Goal: Task Accomplishment & Management: Manage account settings

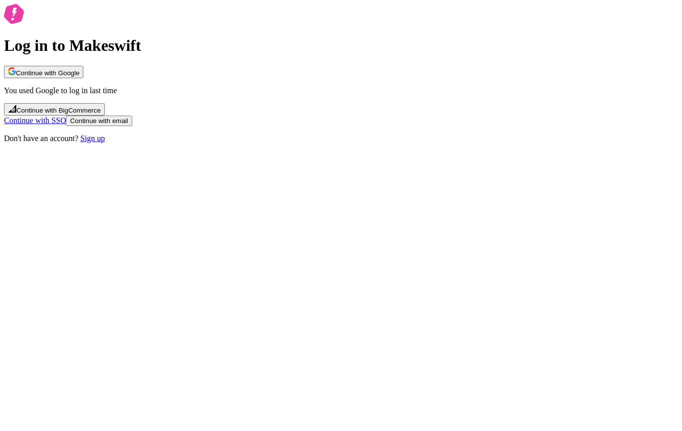
click at [483, 143] on div "Log in to Makeswift Continue with Google You used Google to log in last time Co…" at bounding box center [341, 73] width 674 height 139
click at [83, 78] on button "Continue with Google" at bounding box center [43, 72] width 79 height 12
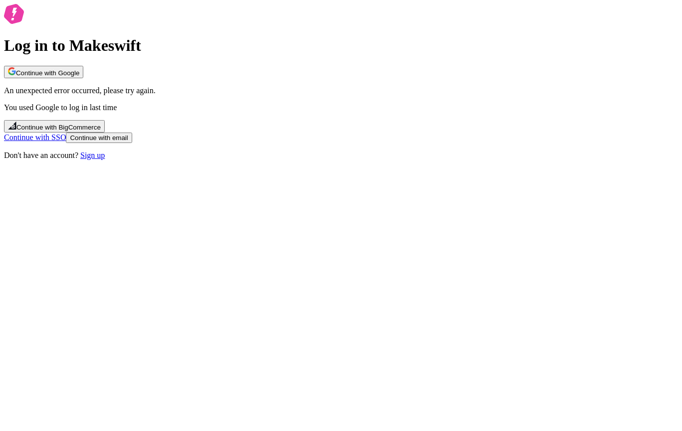
click at [83, 78] on button "Continue with Google" at bounding box center [43, 72] width 79 height 12
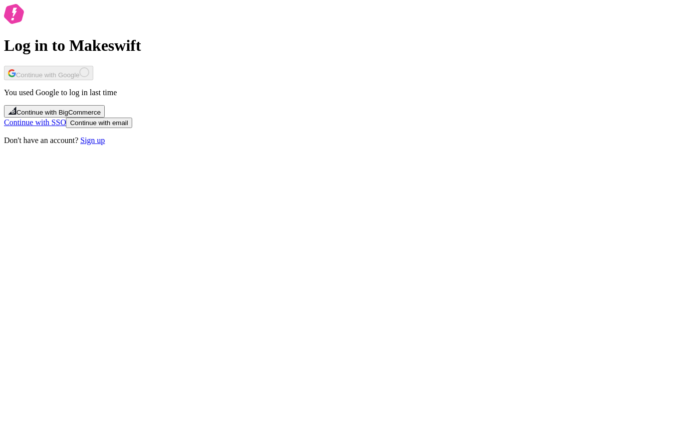
click at [296, 145] on div "Log in to Makeswift Continue with Google You used Google to log in last time Co…" at bounding box center [341, 74] width 674 height 141
click at [81, 47] on div "Log in to Makeswift Continue with Google You used Google to log in last time Co…" at bounding box center [341, 74] width 674 height 141
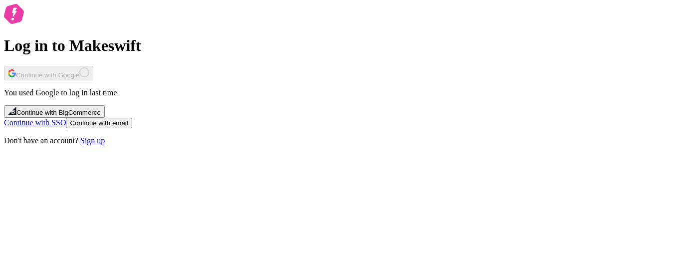
click at [107, 145] on div "Log in to Makeswift Continue with Google You used Google to log in last time Co…" at bounding box center [341, 74] width 674 height 141
click at [254, 63] on div "Log in to Makeswift Continue with Google You used Google to log in last time Co…" at bounding box center [341, 74] width 674 height 141
click at [486, 44] on div "Log in to Makeswift Continue with Google You used Google to log in last time Co…" at bounding box center [341, 74] width 674 height 141
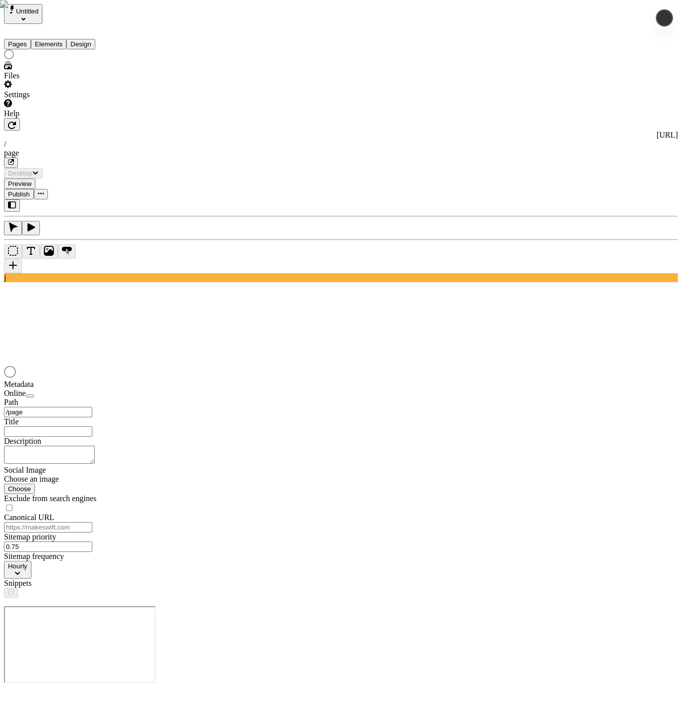
type input "/page"
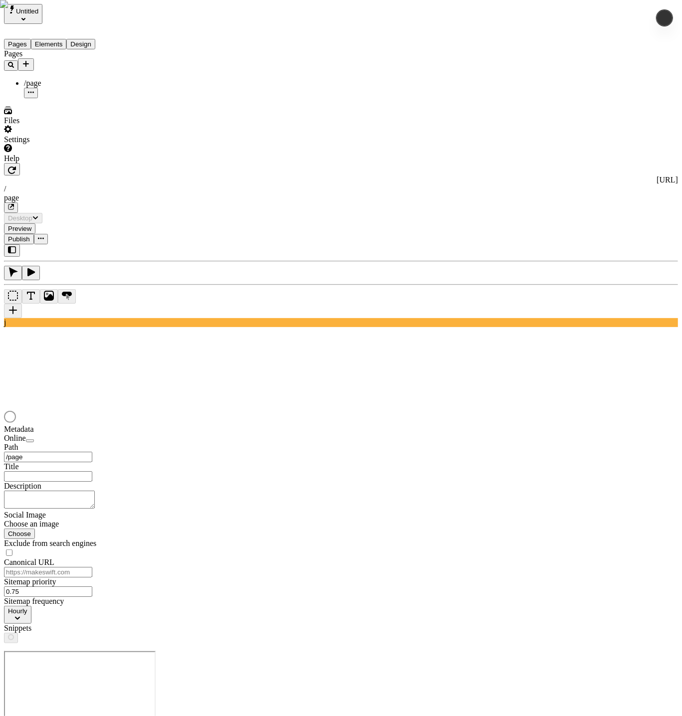
click at [46, 144] on div "Settings" at bounding box center [64, 134] width 120 height 19
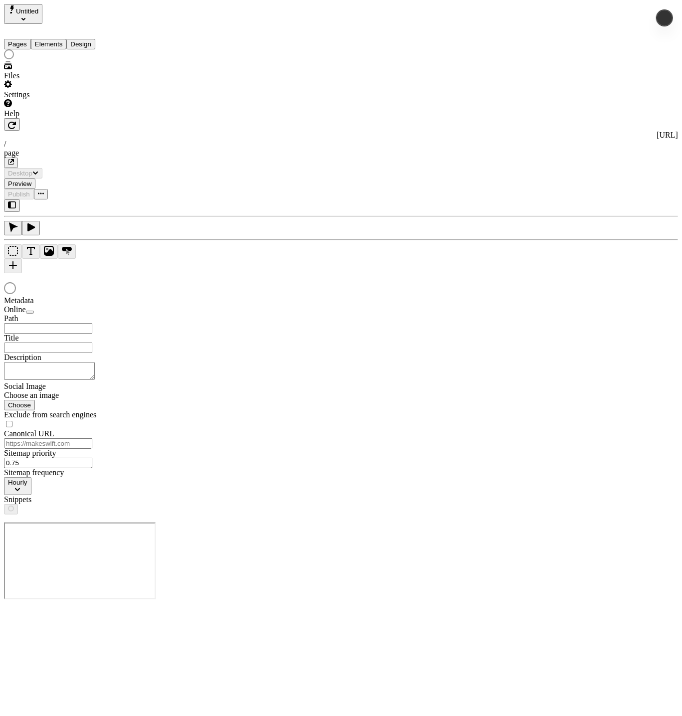
type input "/page"
click at [51, 99] on div "Settings" at bounding box center [64, 89] width 120 height 19
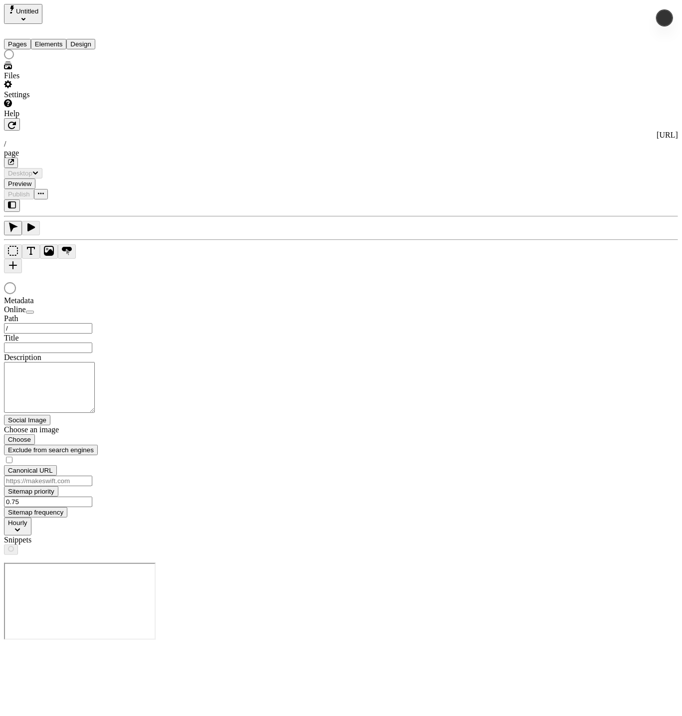
type input "/page"
click at [57, 99] on div "Settings" at bounding box center [64, 89] width 120 height 19
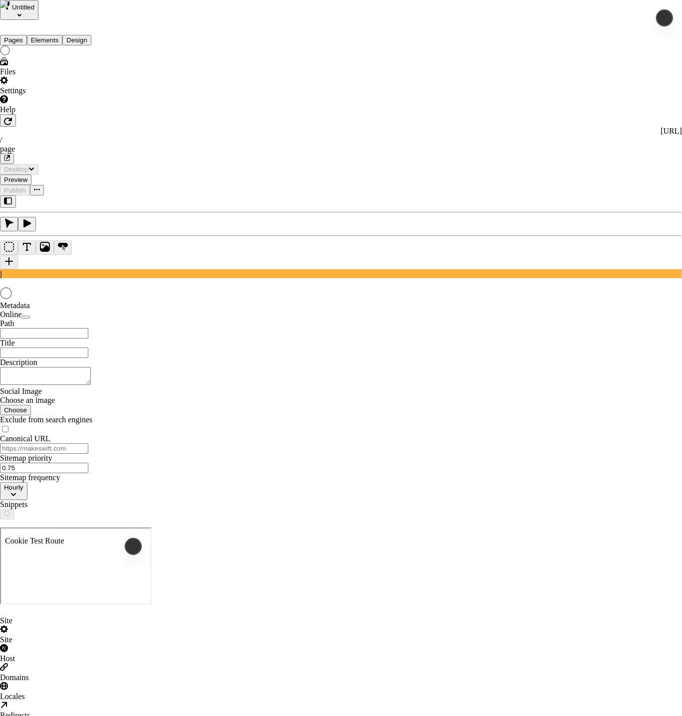
type input "/page"
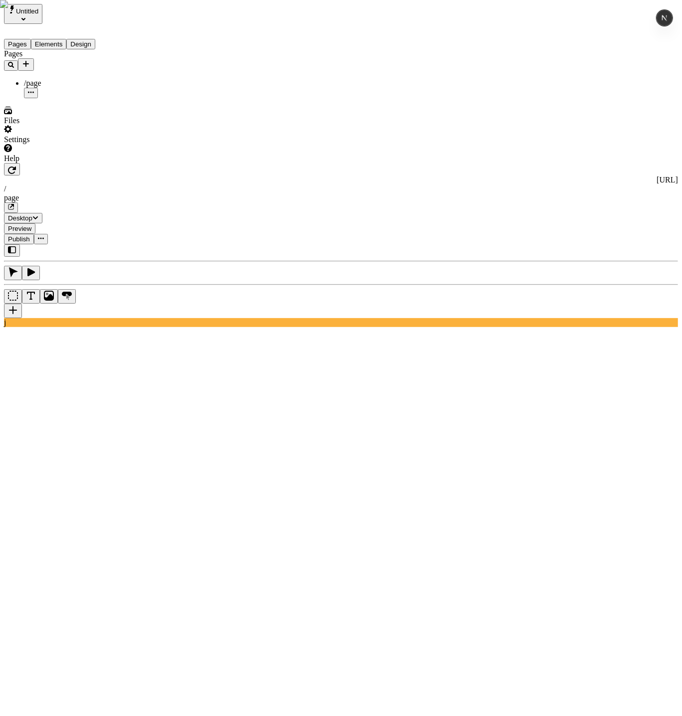
click at [53, 98] on div "Pages /page" at bounding box center [64, 73] width 120 height 49
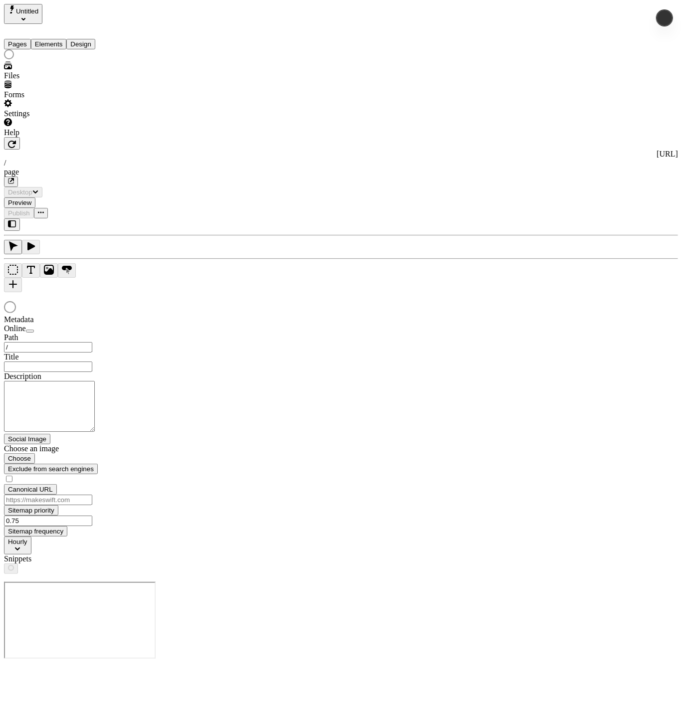
type input "/page"
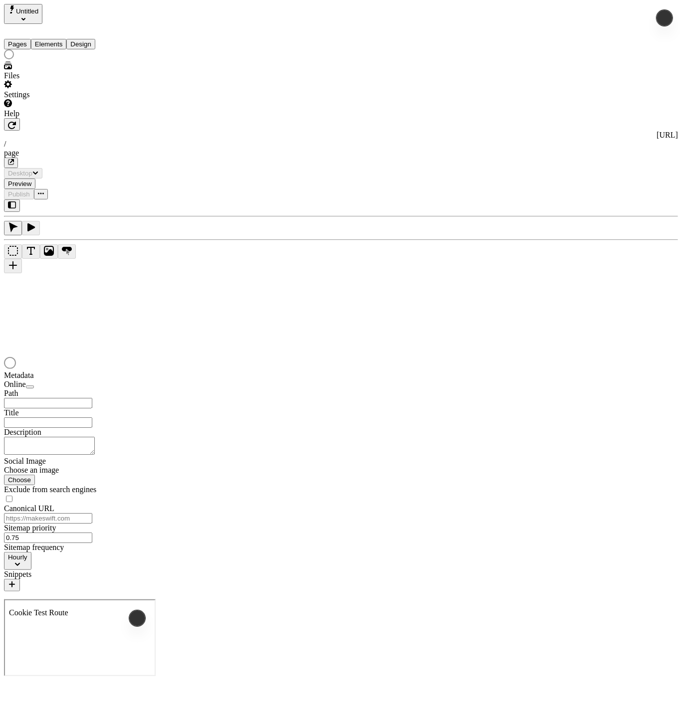
type input "/page"
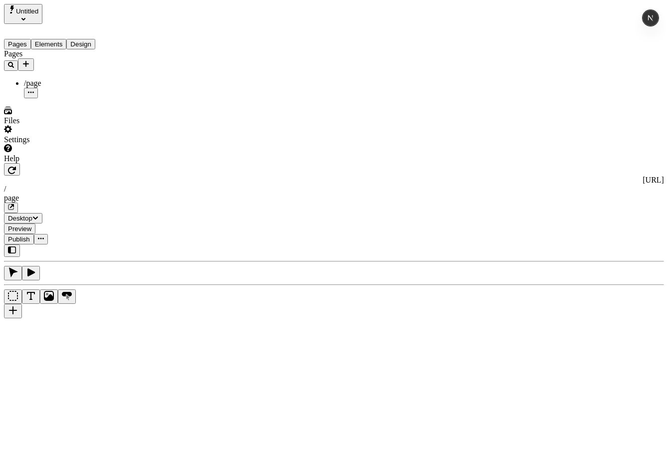
click at [66, 163] on div "Help" at bounding box center [64, 153] width 120 height 19
click at [34, 144] on div "Settings" at bounding box center [64, 139] width 120 height 9
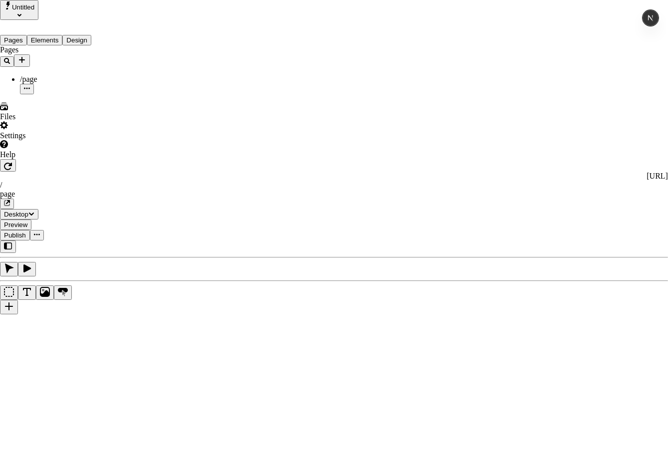
drag, startPoint x: 43, startPoint y: 109, endPoint x: 53, endPoint y: 9, distance: 100.2
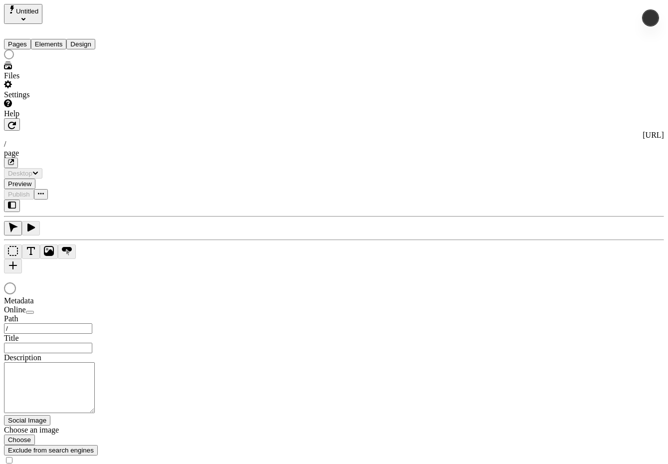
type input "/page"
click at [56, 99] on div "Settings" at bounding box center [64, 89] width 120 height 19
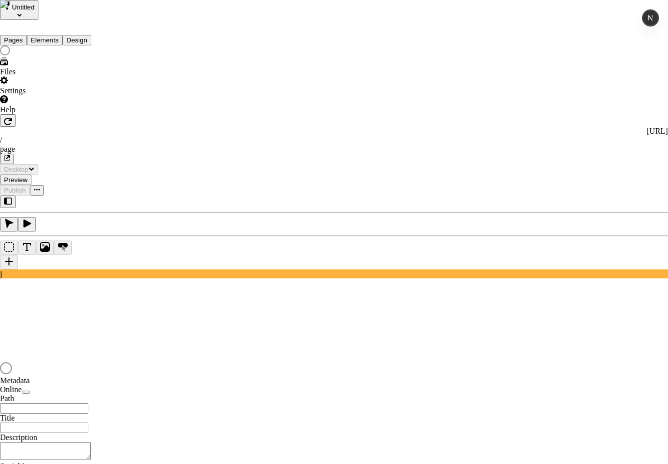
type input "/page"
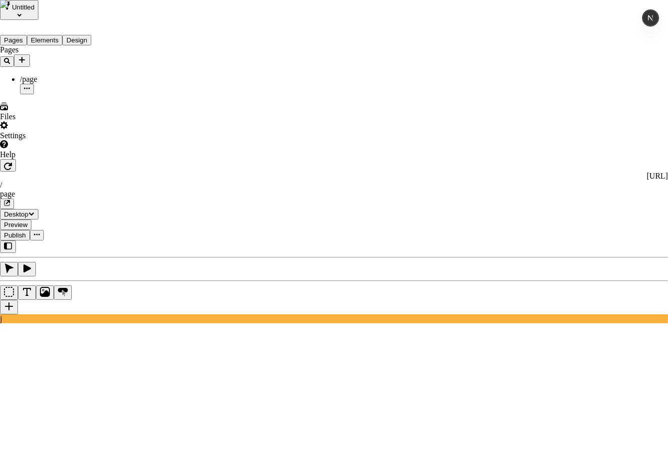
type input "fabio@makeswift.com"
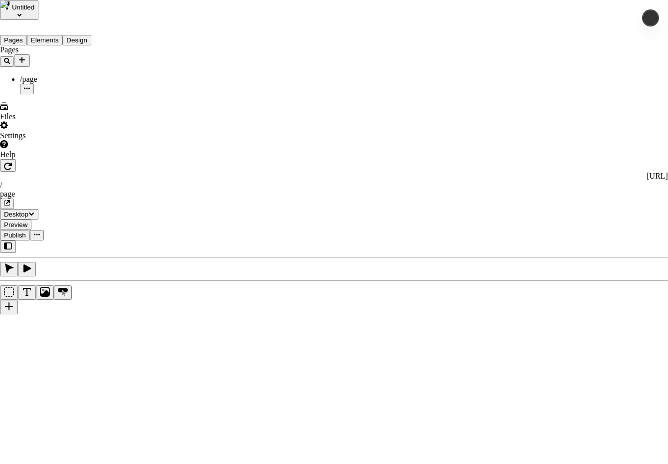
drag, startPoint x: 390, startPoint y: 194, endPoint x: 515, endPoint y: 160, distance: 129.9
drag, startPoint x: 565, startPoint y: 150, endPoint x: 541, endPoint y: 194, distance: 50.2
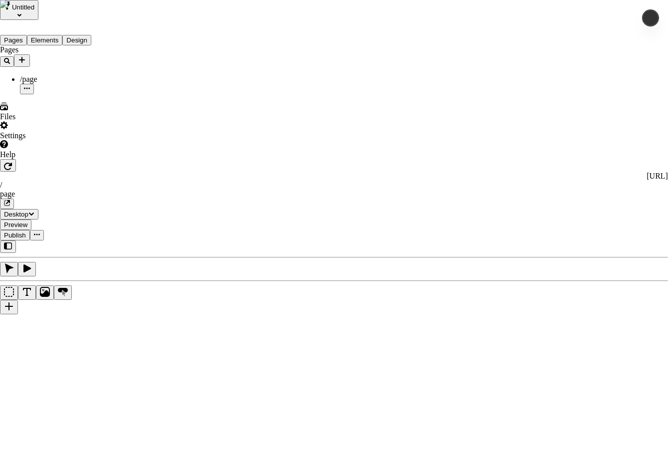
click at [544, 232] on div "Resend invite" at bounding box center [559, 218] width 30 height 28
drag, startPoint x: 554, startPoint y: 150, endPoint x: 554, endPoint y: 157, distance: 7.0
click at [544, 232] on div "Resend invite" at bounding box center [559, 223] width 30 height 18
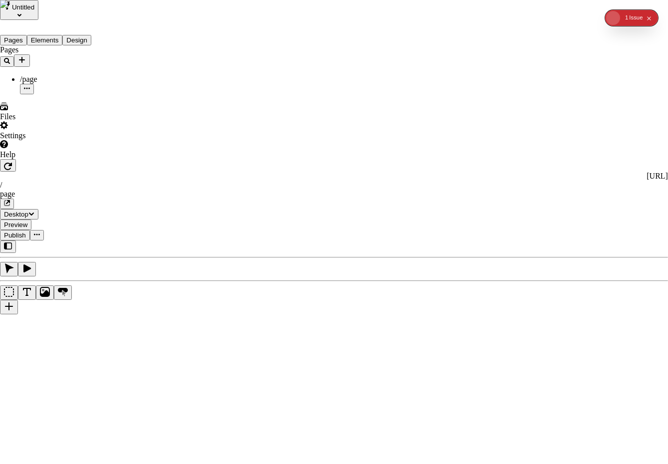
click at [544, 232] on div "Resend invite" at bounding box center [559, 223] width 30 height 18
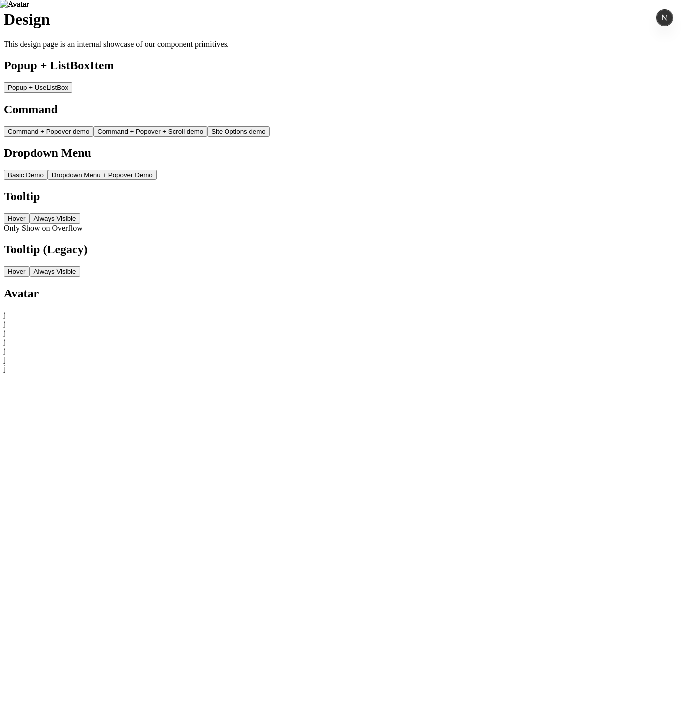
click at [76, 135] on span "Command + Popover demo" at bounding box center [48, 131] width 81 height 7
click at [62, 91] on span "Popup + UseListBox" at bounding box center [38, 87] width 60 height 7
click at [113, 93] on div "Popup + UseListBox" at bounding box center [341, 87] width 674 height 10
click at [163, 72] on h2 "Popup + ListBoxItem" at bounding box center [341, 65] width 674 height 13
click at [91, 72] on h2 "Popup + ListBoxItem" at bounding box center [341, 65] width 674 height 13
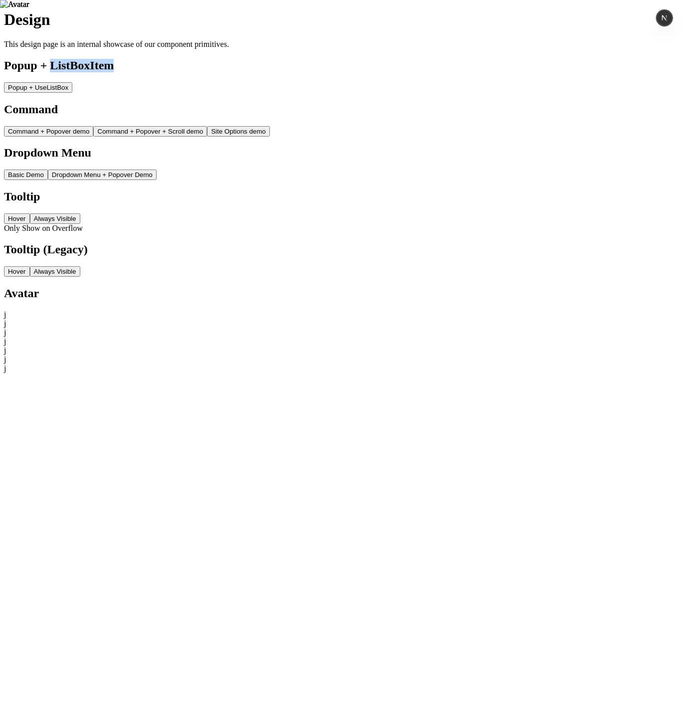
click at [91, 72] on h2 "Popup + ListBoxItem" at bounding box center [341, 65] width 674 height 13
drag, startPoint x: 113, startPoint y: 143, endPoint x: 63, endPoint y: 129, distance: 51.8
click at [75, 131] on div "Design This design page is an internal showcase of our component primitives. Po…" at bounding box center [341, 191] width 674 height 362
click at [58, 91] on span "Popup + UseListBox" at bounding box center [38, 87] width 60 height 7
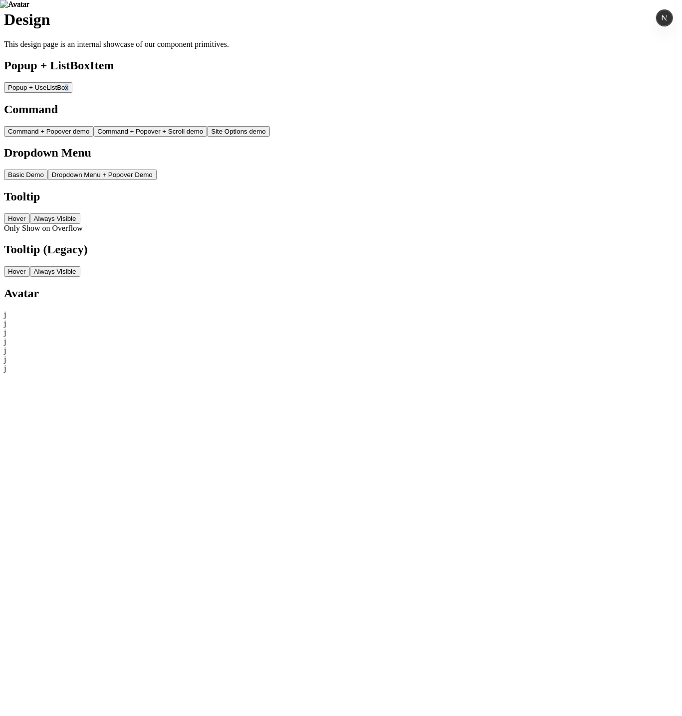
click at [58, 93] on button "Popup + UseListBox" at bounding box center [38, 87] width 68 height 10
click at [58, 91] on span "Popup + UseListBox" at bounding box center [38, 87] width 60 height 7
drag, startPoint x: 58, startPoint y: 131, endPoint x: 123, endPoint y: 123, distance: 64.9
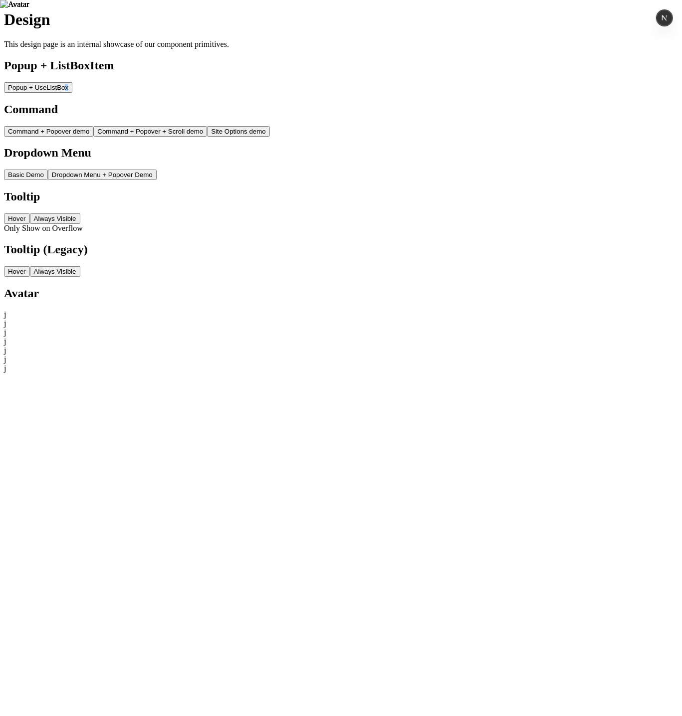
click at [62, 91] on span "Popup + UseListBox" at bounding box center [38, 87] width 60 height 7
click at [189, 114] on div "Design This design page is an internal showcase of our component primitives. Po…" at bounding box center [341, 191] width 674 height 362
drag, startPoint x: 19, startPoint y: 103, endPoint x: 183, endPoint y: 118, distance: 164.2
click at [183, 118] on div "Design This design page is an internal showcase of our component primitives. Po…" at bounding box center [341, 191] width 674 height 362
click at [94, 72] on h2 "Popup + ListBoxItem" at bounding box center [341, 65] width 674 height 13
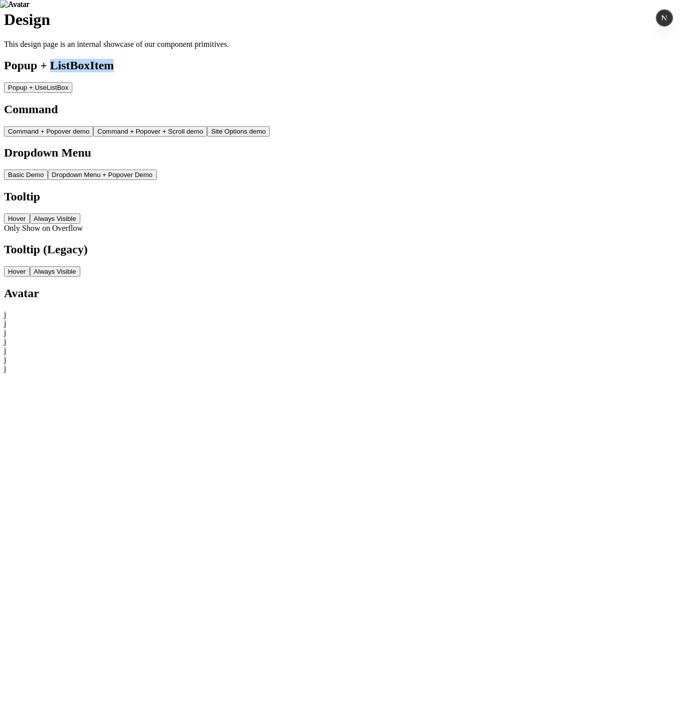
click at [94, 72] on h2 "Popup + ListBoxItem" at bounding box center [341, 65] width 674 height 13
drag, startPoint x: 95, startPoint y: 126, endPoint x: 11, endPoint y: 78, distance: 96.9
click at [11, 78] on div "Design This design page is an internal showcase of our component primitives. Po…" at bounding box center [341, 191] width 674 height 362
click at [144, 152] on div "Design This design page is an internal showcase of our component primitives. Po…" at bounding box center [341, 191] width 674 height 362
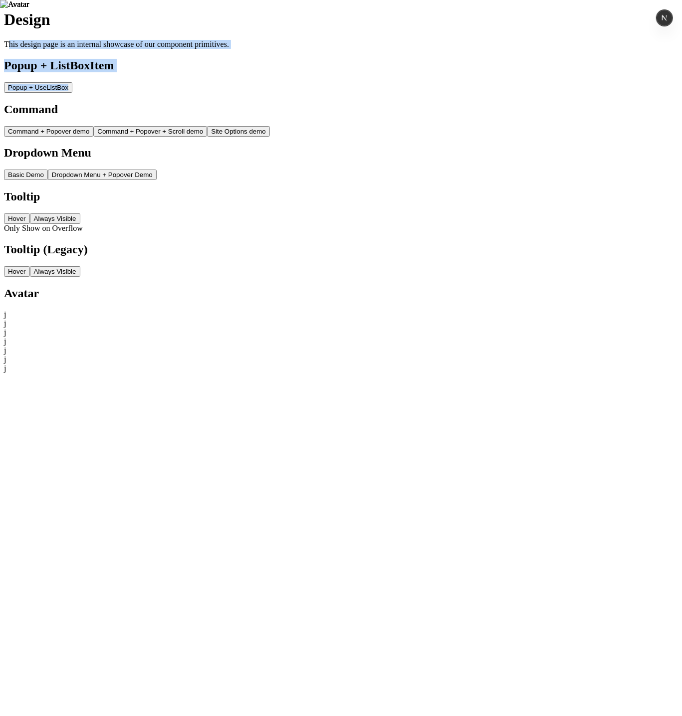
drag, startPoint x: 93, startPoint y: 123, endPoint x: 29, endPoint y: 63, distance: 87.8
click at [25, 66] on div "Design This design page is an internal showcase of our component primitives. Po…" at bounding box center [341, 191] width 674 height 362
click at [83, 149] on div "Design This design page is an internal showcase of our component primitives. Po…" at bounding box center [341, 191] width 674 height 362
click at [56, 91] on span "Popup + UseListBox" at bounding box center [38, 87] width 60 height 7
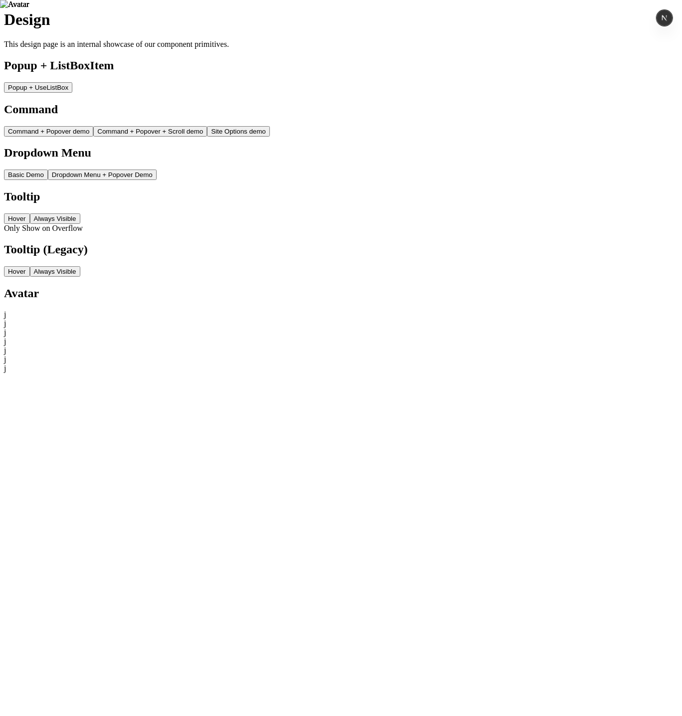
click at [56, 91] on span "Popup + UseListBox" at bounding box center [38, 87] width 60 height 7
click at [264, 188] on div "Design This design page is an internal showcase of our component primitives. Po…" at bounding box center [341, 191] width 674 height 362
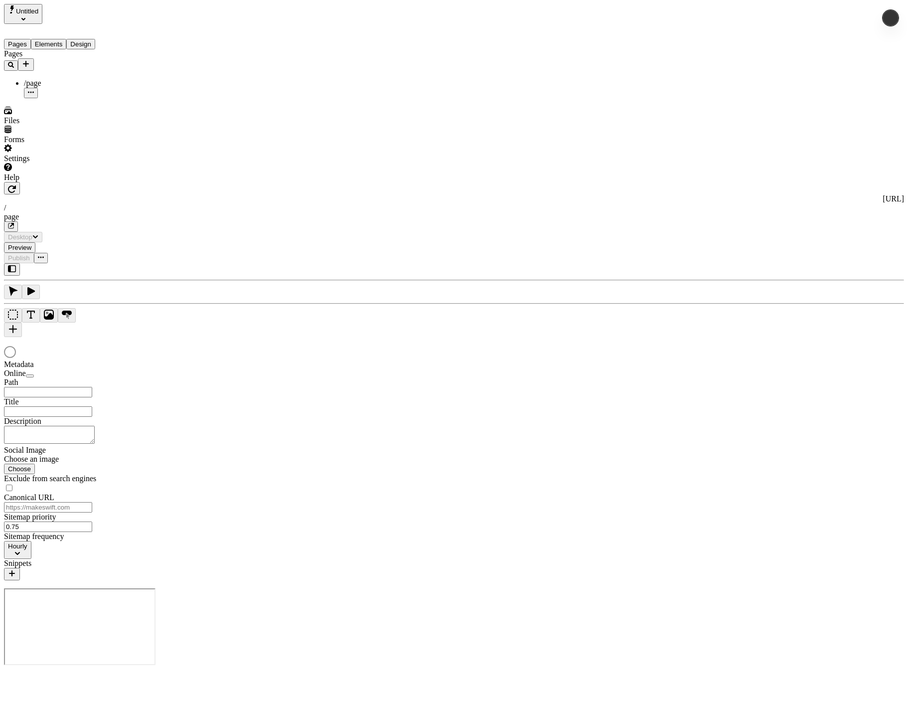
type input "/page"
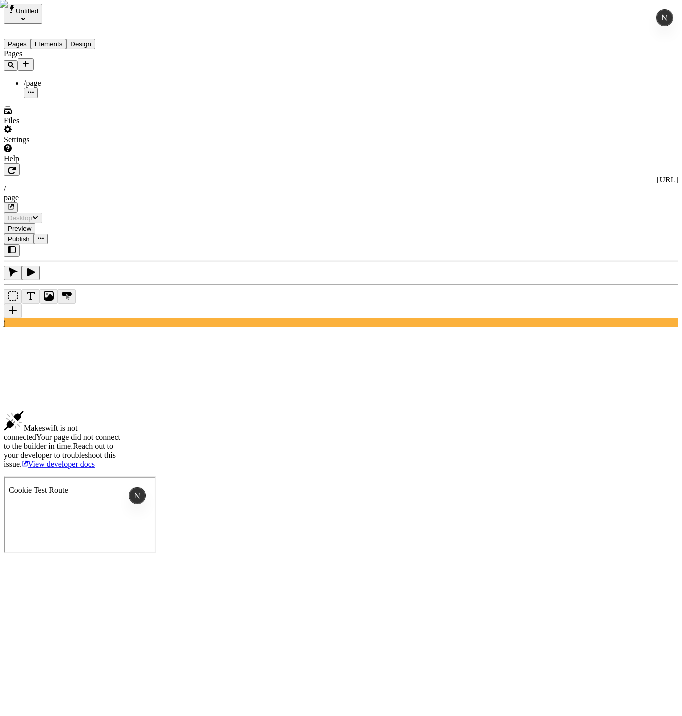
drag, startPoint x: 63, startPoint y: 125, endPoint x: 66, endPoint y: 89, distance: 36.1
click at [63, 98] on div "Pages /page" at bounding box center [64, 73] width 120 height 49
click at [34, 98] on div "Pages /page" at bounding box center [64, 73] width 120 height 49
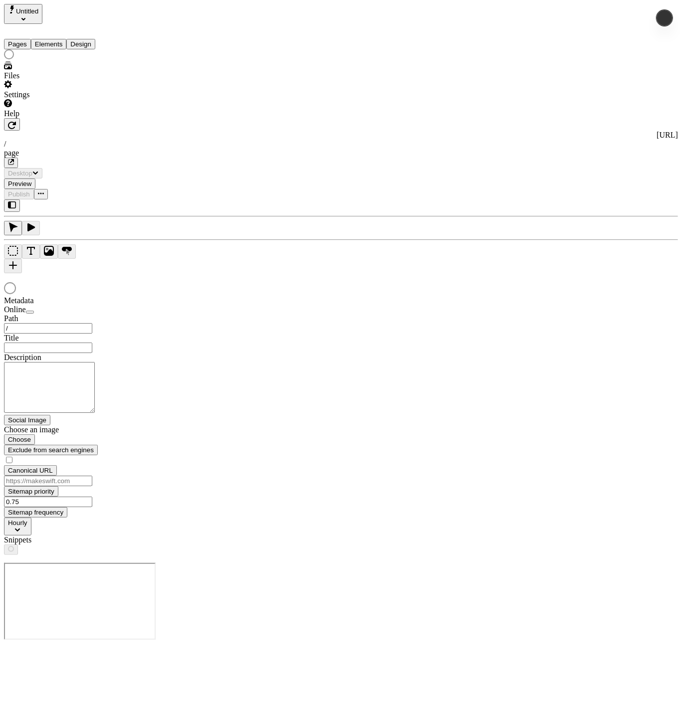
type input "/page"
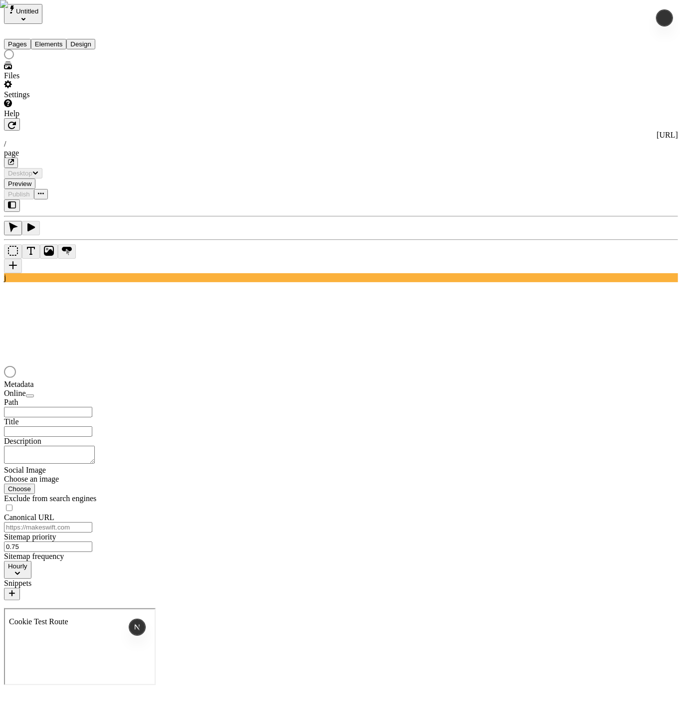
type input "/page"
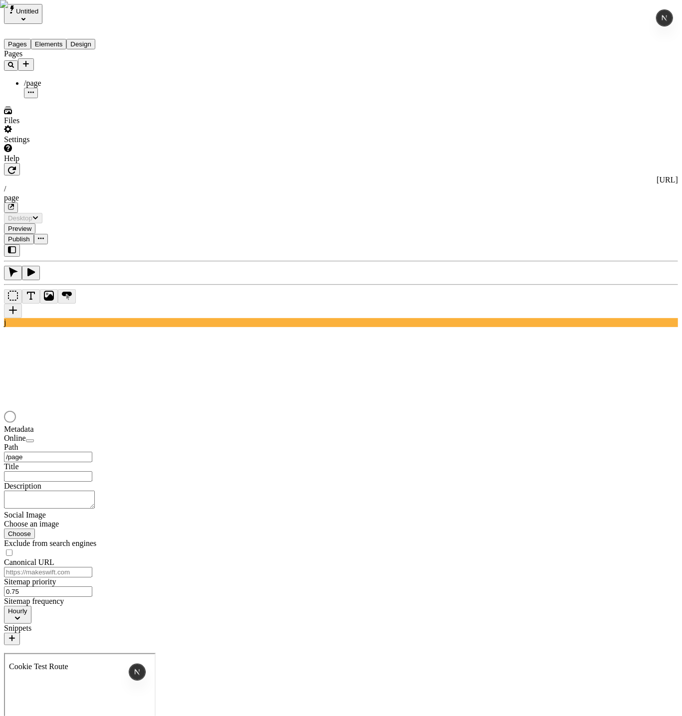
click at [95, 491] on textarea at bounding box center [49, 500] width 91 height 18
type textarea "asdf"
click at [124, 482] on div "Description" at bounding box center [64, 487] width 120 height 10
click at [45, 482] on button "Description" at bounding box center [24, 487] width 41 height 10
click at [503, 138] on span "Reset to base" at bounding box center [482, 139] width 42 height 8
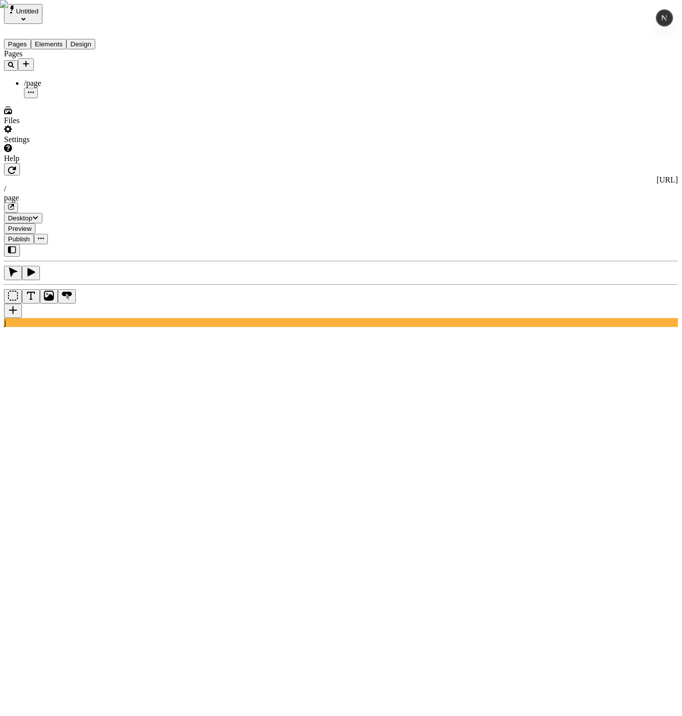
type textarea "asdf"
click at [497, 144] on span "Alt + Click" at bounding box center [479, 148] width 36 height 8
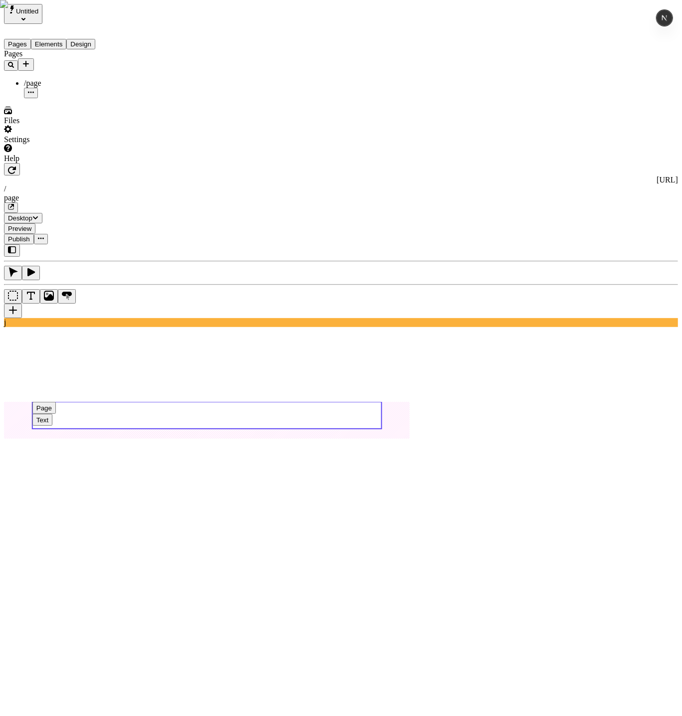
click at [381, 402] on use at bounding box center [206, 415] width 349 height 27
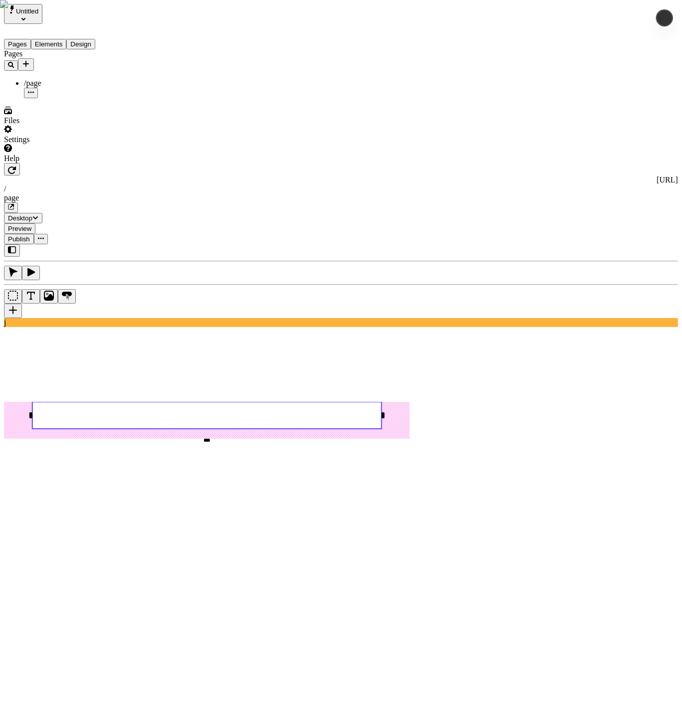
click at [505, 137] on div "Reset to base Alt + Click" at bounding box center [484, 140] width 42 height 28
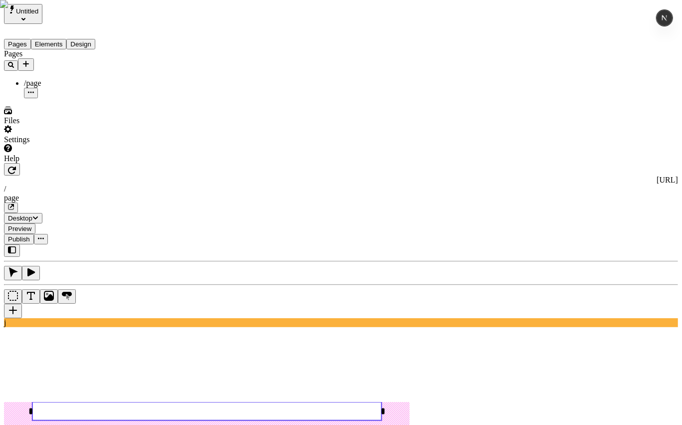
drag, startPoint x: 587, startPoint y: 304, endPoint x: 606, endPoint y: 305, distance: 19.5
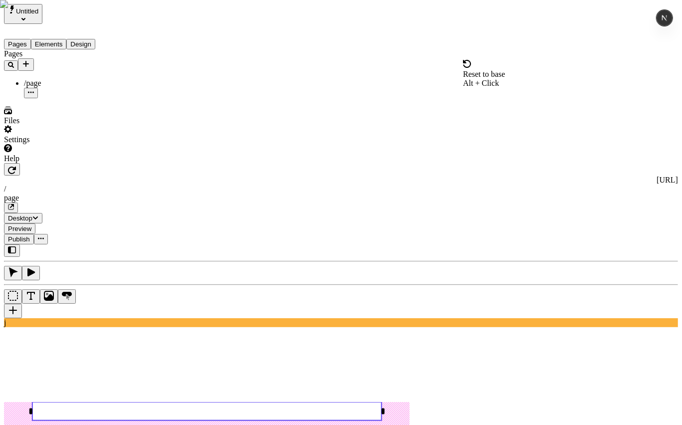
click at [47, 144] on div "Settings" at bounding box center [64, 134] width 120 height 19
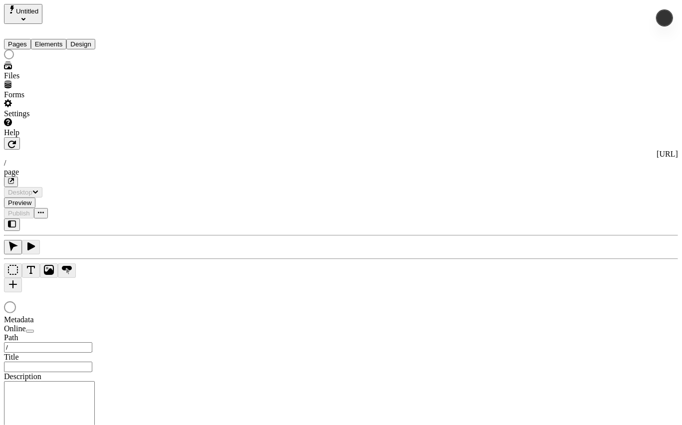
type input "/page"
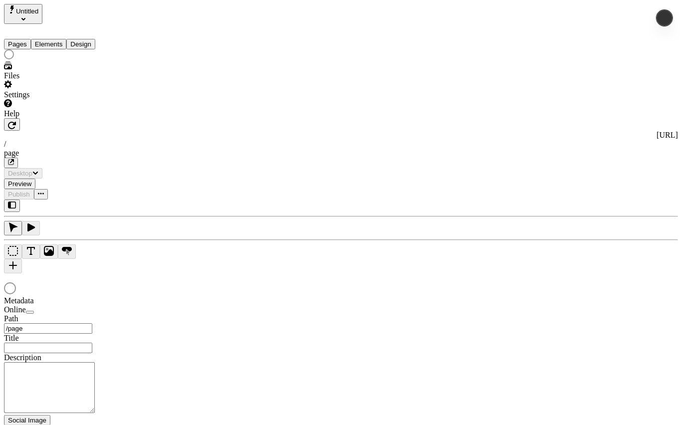
click at [46, 99] on div "Settings" at bounding box center [64, 89] width 120 height 19
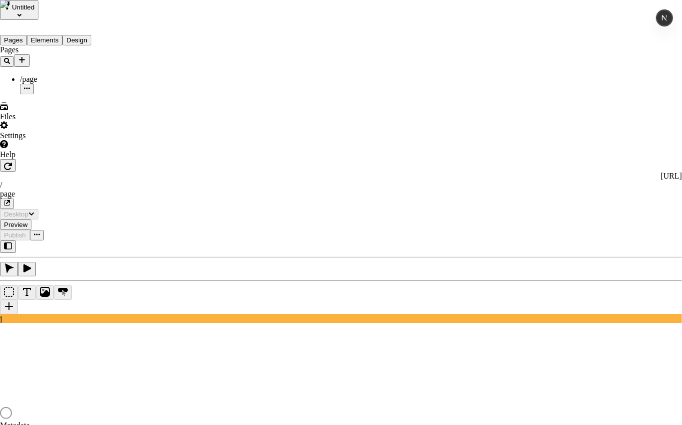
type input "/page"
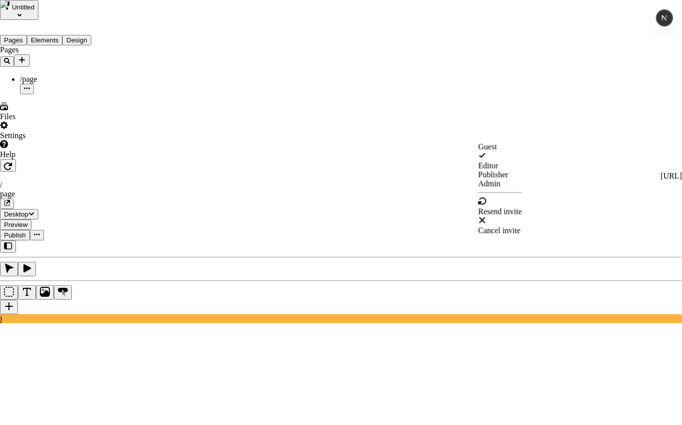
click at [497, 151] on span "Guest" at bounding box center [487, 146] width 18 height 8
click at [498, 169] on span "Editor" at bounding box center [488, 165] width 20 height 8
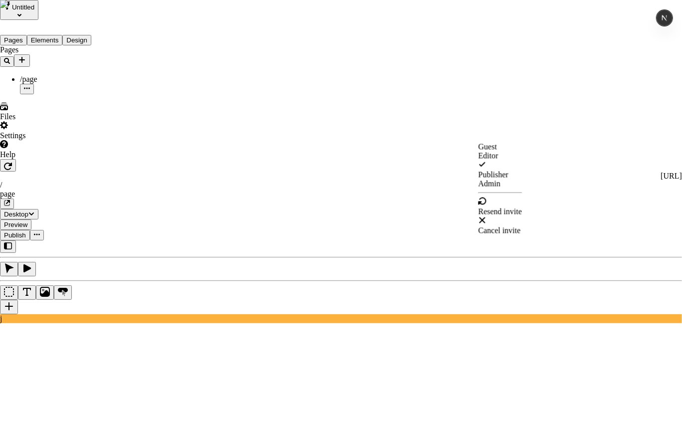
click at [508, 178] on span "Publisher" at bounding box center [493, 174] width 30 height 8
drag, startPoint x: 515, startPoint y: 228, endPoint x: 507, endPoint y: 73, distance: 155.3
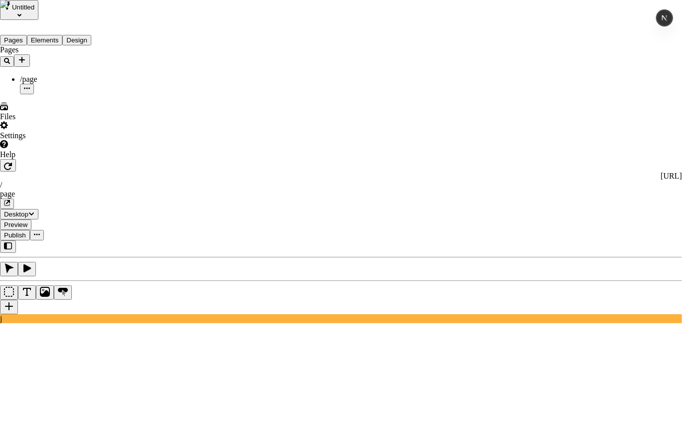
click at [522, 215] on span "Resend invite" at bounding box center [500, 211] width 44 height 8
click at [497, 151] on span "Guest" at bounding box center [487, 146] width 18 height 8
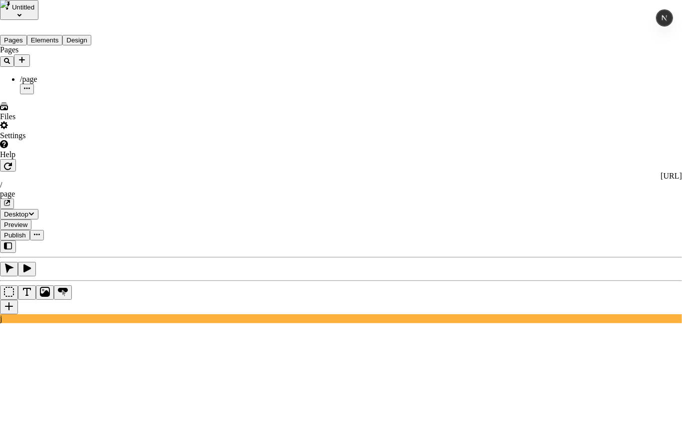
type input "[EMAIL_ADDRESS][DOMAIN_NAME]"
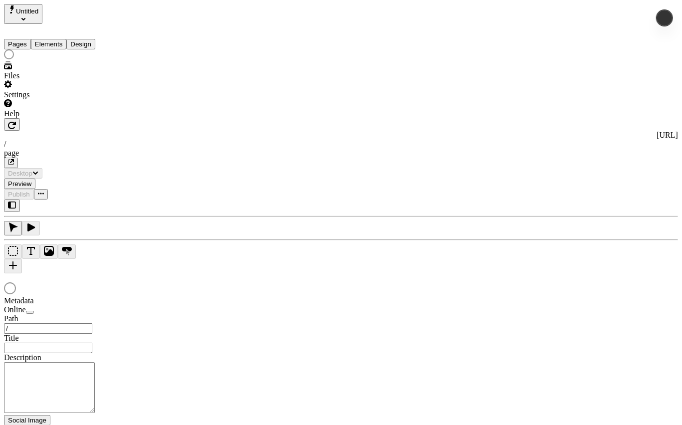
type input "/page"
click at [45, 99] on div "Settings" at bounding box center [64, 89] width 120 height 19
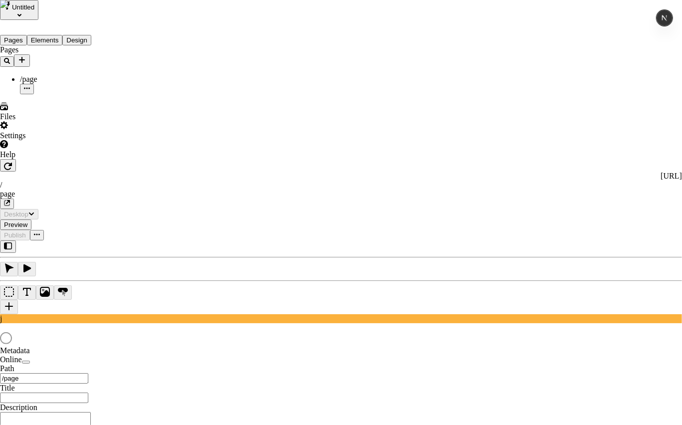
type input "/page"
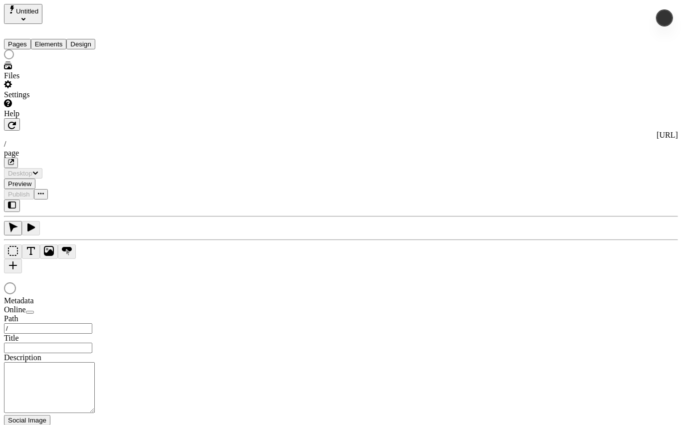
click at [46, 99] on div "Settings" at bounding box center [64, 89] width 120 height 19
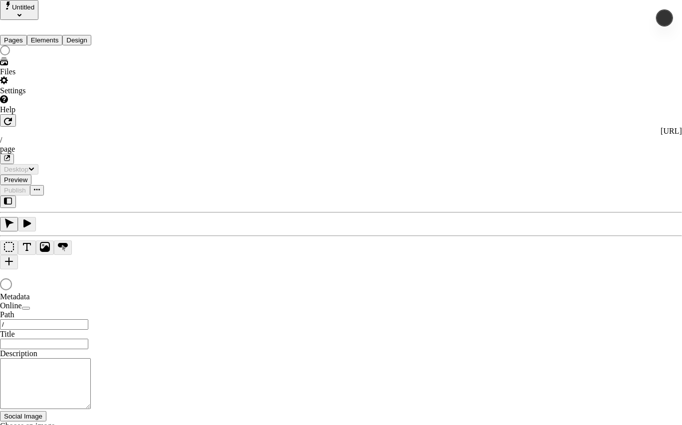
type input "/page"
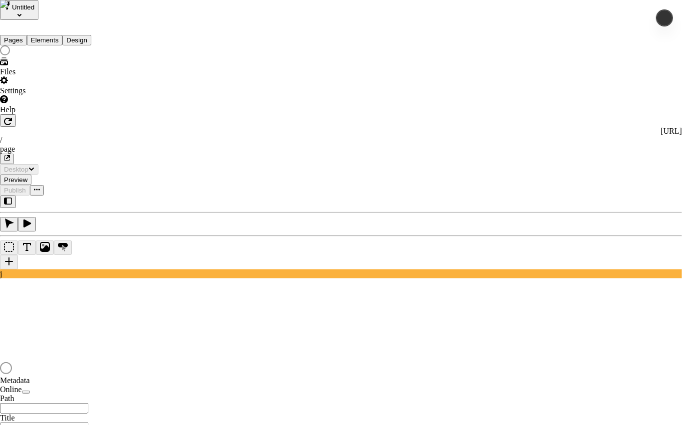
type input "/page"
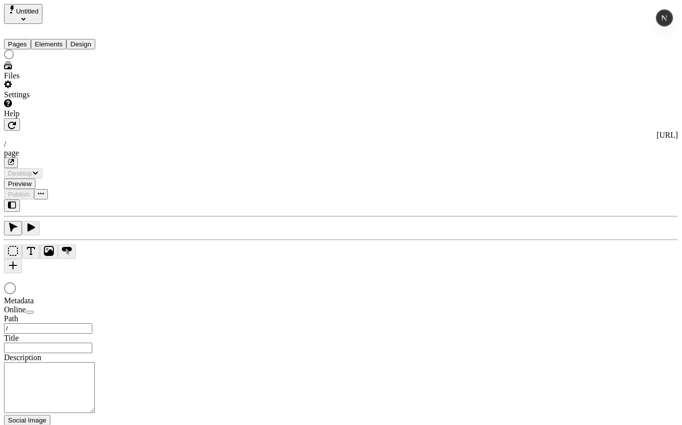
click at [44, 99] on div "Settings" at bounding box center [64, 89] width 120 height 19
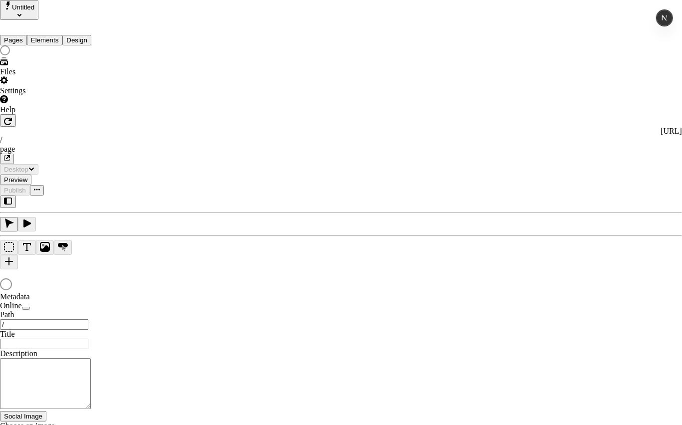
type input "/page"
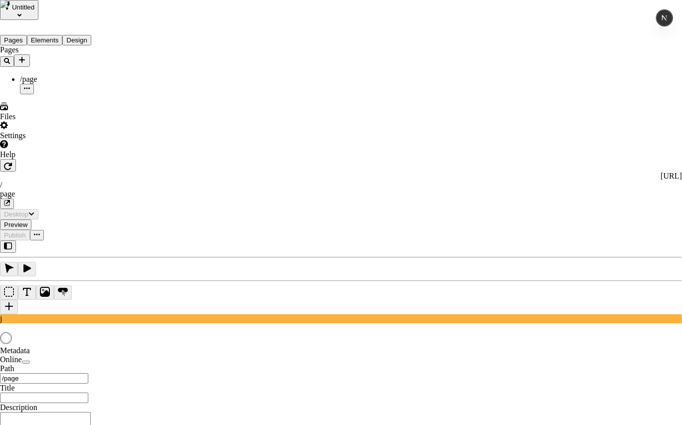
type input "/page"
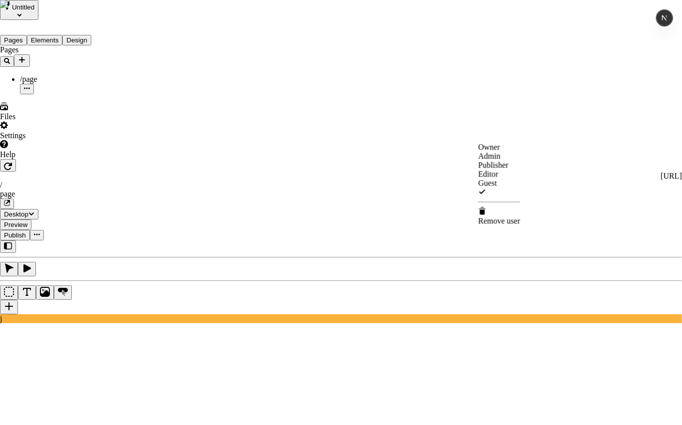
drag, startPoint x: 513, startPoint y: 281, endPoint x: 515, endPoint y: 272, distance: 9.2
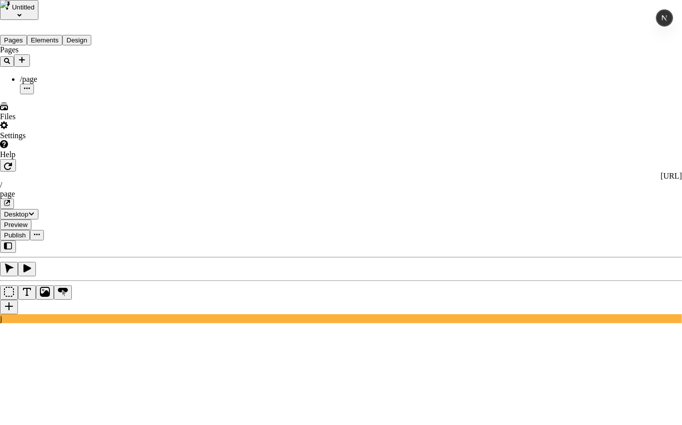
click at [500, 160] on span "Admin" at bounding box center [489, 156] width 22 height 8
click at [498, 188] on span "Editor" at bounding box center [488, 183] width 20 height 8
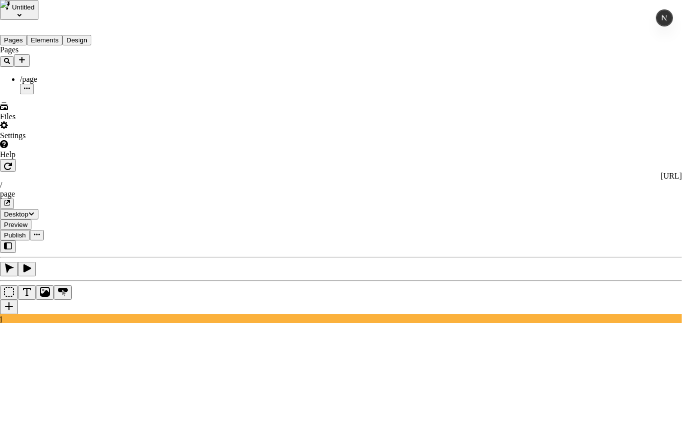
click at [508, 169] on span "Publisher" at bounding box center [493, 165] width 30 height 8
click at [520, 197] on div "Guest" at bounding box center [499, 192] width 42 height 9
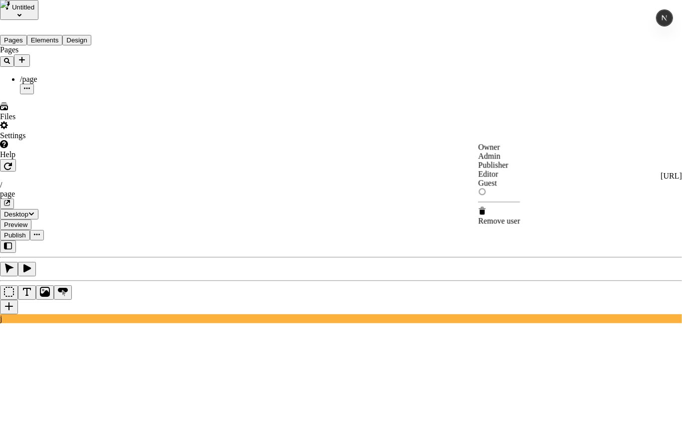
click at [508, 169] on span "Publisher" at bounding box center [493, 165] width 30 height 8
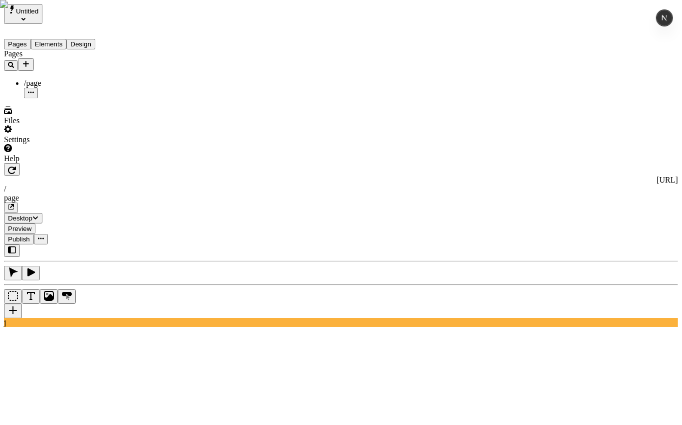
click at [45, 144] on div "Settings" at bounding box center [64, 134] width 120 height 19
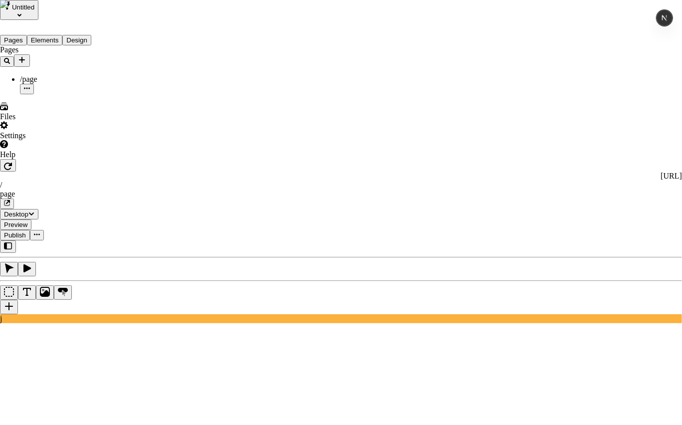
click at [508, 210] on span "Publisher" at bounding box center [493, 206] width 30 height 8
click at [498, 191] on span "Editor" at bounding box center [488, 187] width 20 height 8
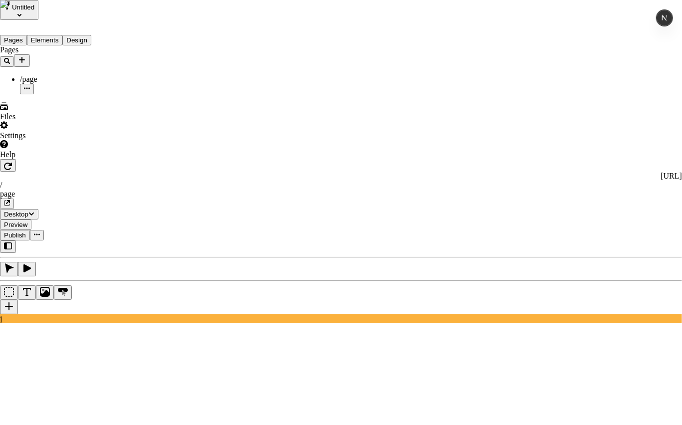
click at [500, 219] on span "Admin" at bounding box center [489, 215] width 22 height 8
drag, startPoint x: 488, startPoint y: 195, endPoint x: 552, endPoint y: 163, distance: 72.5
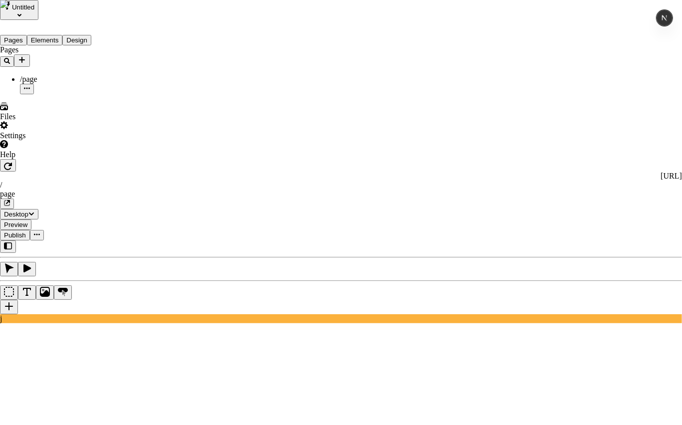
click at [522, 192] on div "Editor" at bounding box center [500, 187] width 44 height 9
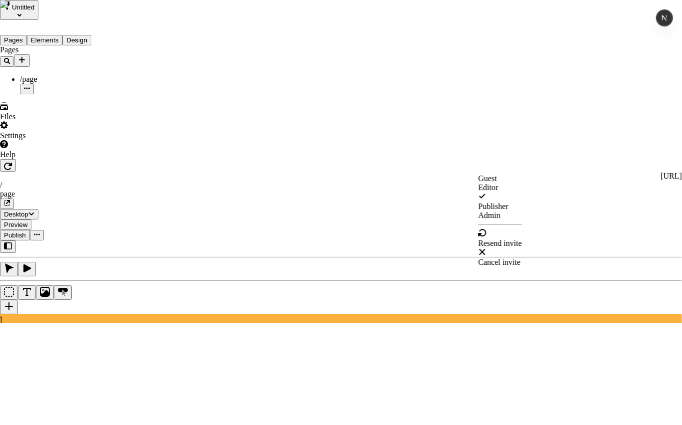
click at [522, 220] on div "Admin" at bounding box center [500, 215] width 44 height 9
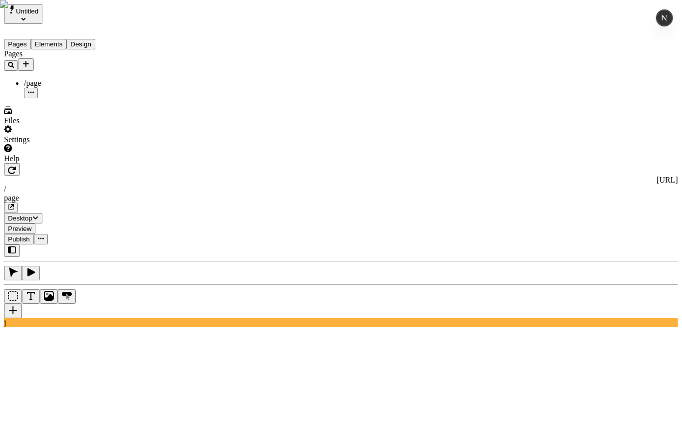
click at [37, 4] on div "Untitled" at bounding box center [64, 14] width 120 height 20
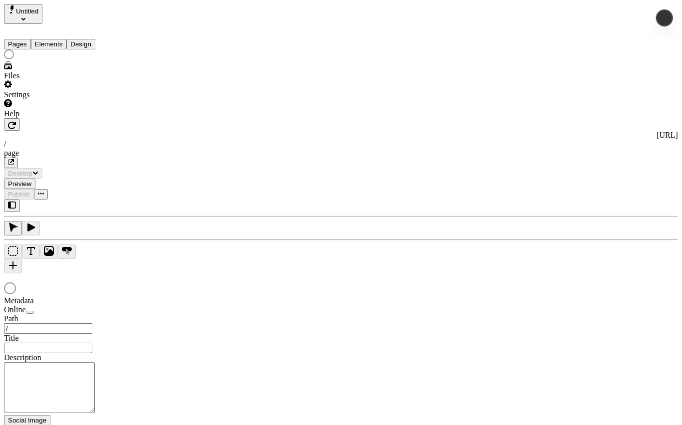
type input "/page"
click at [64, 99] on div "Settings" at bounding box center [64, 89] width 120 height 19
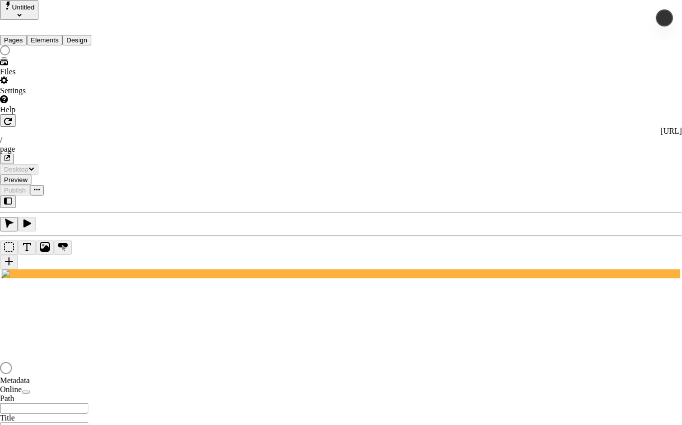
type input "/page"
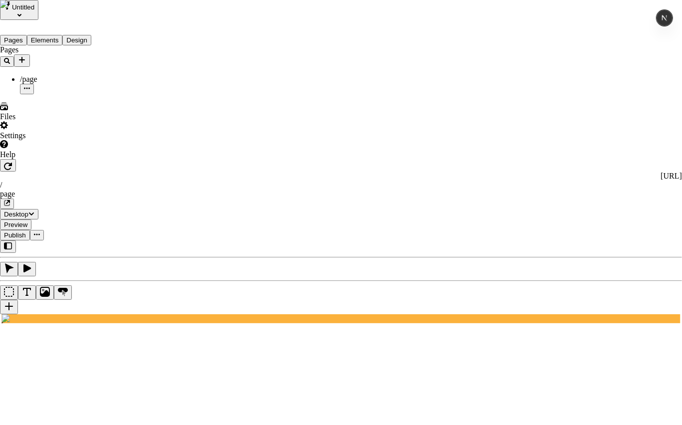
click at [498, 191] on span "Editor" at bounding box center [488, 187] width 20 height 8
click at [509, 220] on div "Admin" at bounding box center [500, 215] width 44 height 9
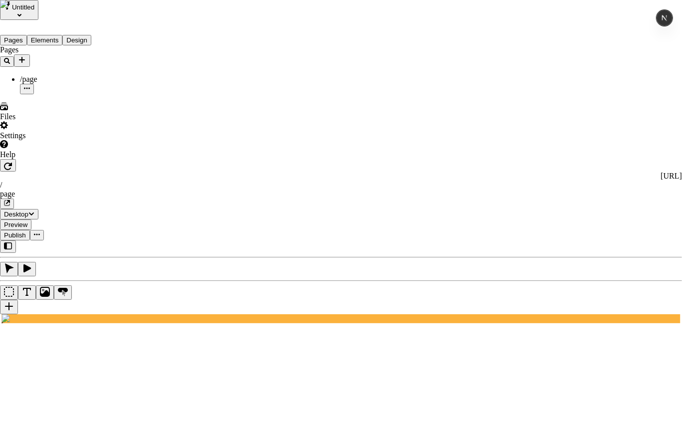
click at [498, 191] on span "Editor" at bounding box center [488, 187] width 20 height 8
click at [522, 210] on div "Publisher" at bounding box center [500, 206] width 44 height 9
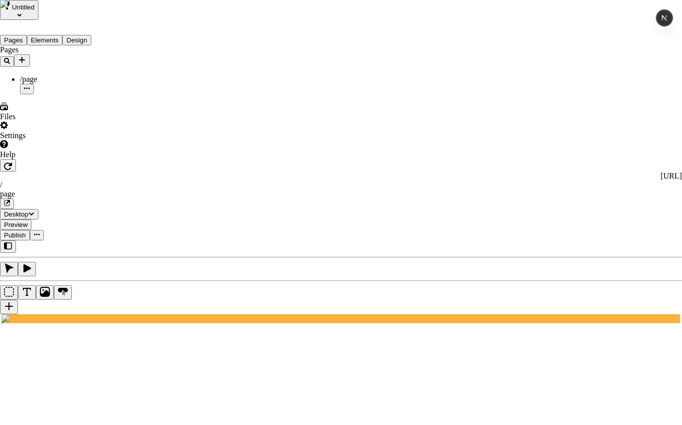
click at [498, 191] on span "Editor" at bounding box center [488, 187] width 20 height 8
drag, startPoint x: 374, startPoint y: 251, endPoint x: 33, endPoint y: 328, distance: 350.1
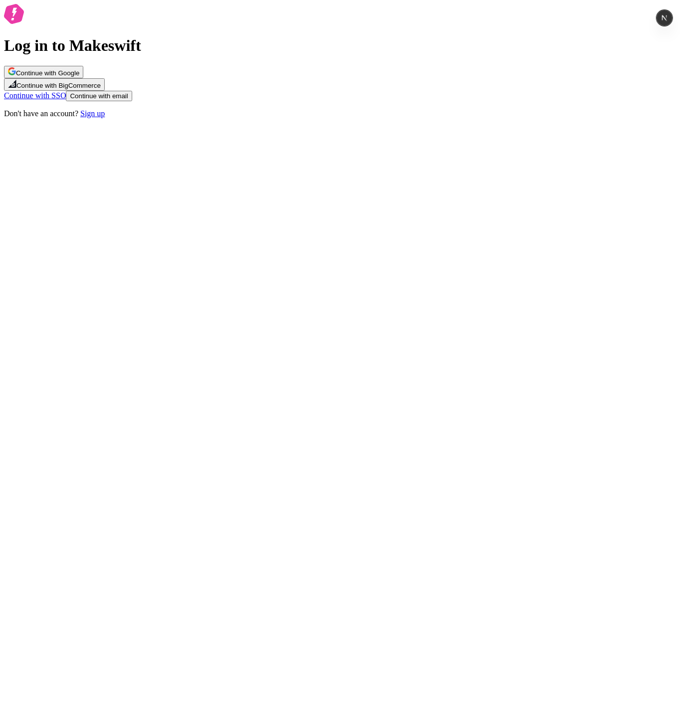
click at [83, 78] on button "Continue with Google" at bounding box center [43, 72] width 79 height 12
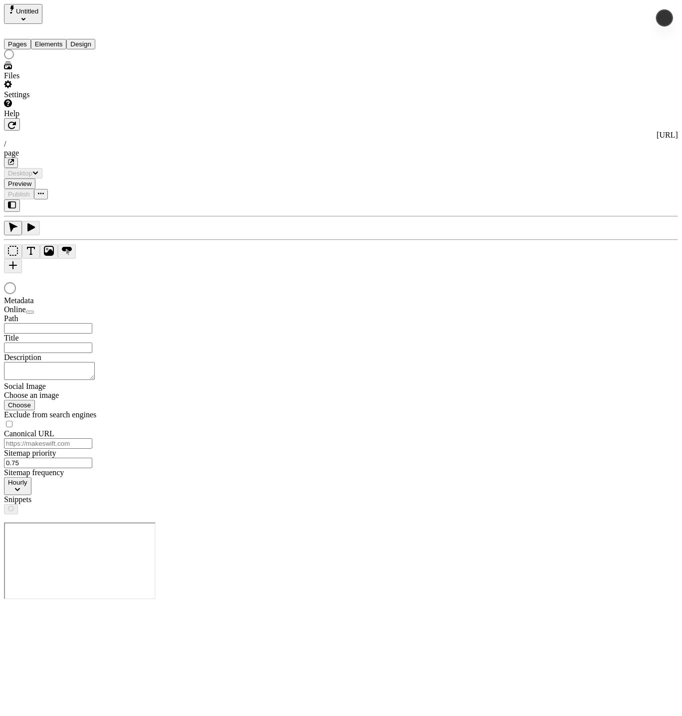
type input "/page"
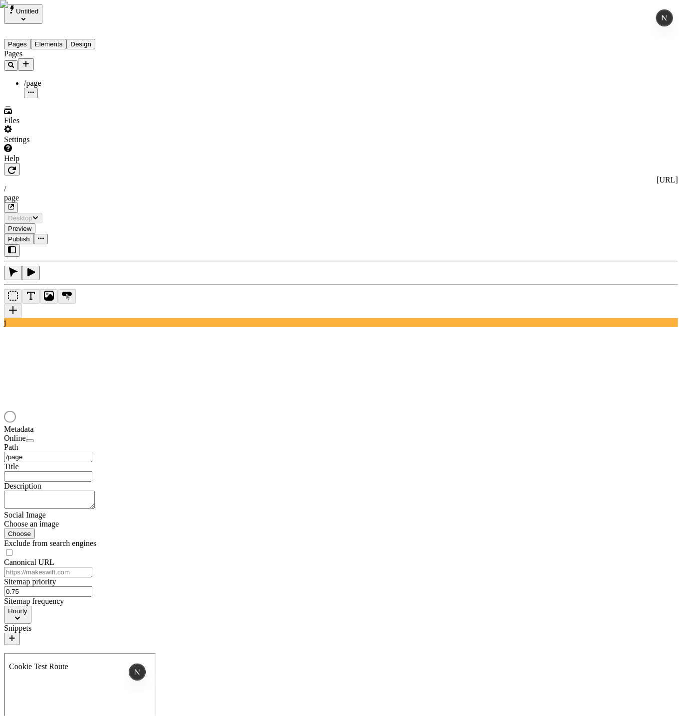
click at [70, 98] on div "Pages /page" at bounding box center [64, 73] width 120 height 49
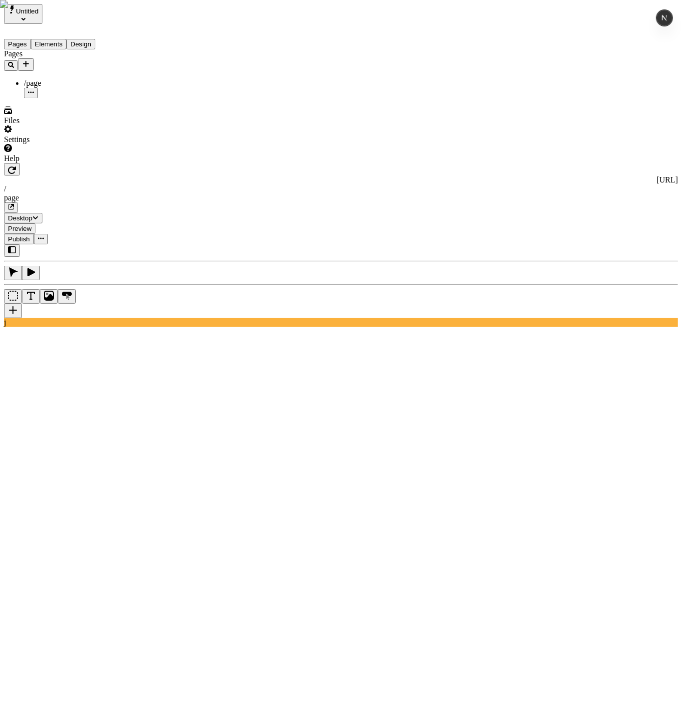
click at [81, 144] on div "Settings" at bounding box center [64, 134] width 120 height 19
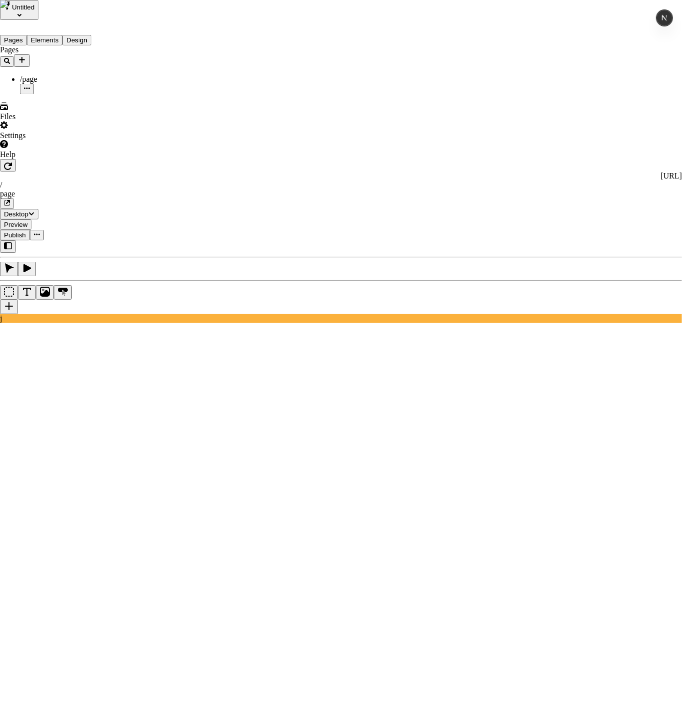
click at [498, 356] on span "Publisher" at bounding box center [493, 352] width 30 height 8
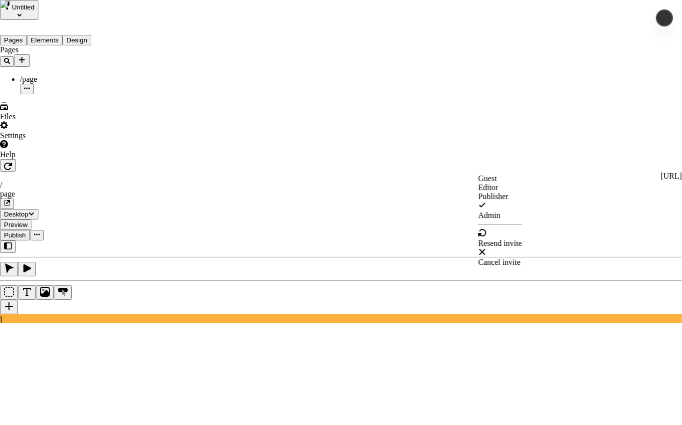
click at [498, 191] on span "Editor" at bounding box center [488, 187] width 20 height 8
click at [508, 210] on span "Publisher" at bounding box center [493, 206] width 30 height 8
click at [498, 191] on span "Editor" at bounding box center [488, 187] width 20 height 8
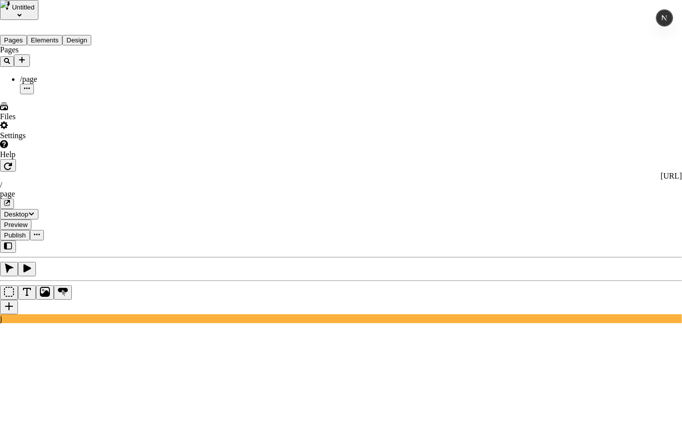
click at [522, 180] on div "Guest" at bounding box center [500, 178] width 44 height 9
click at [508, 210] on span "Publisher" at bounding box center [493, 206] width 30 height 8
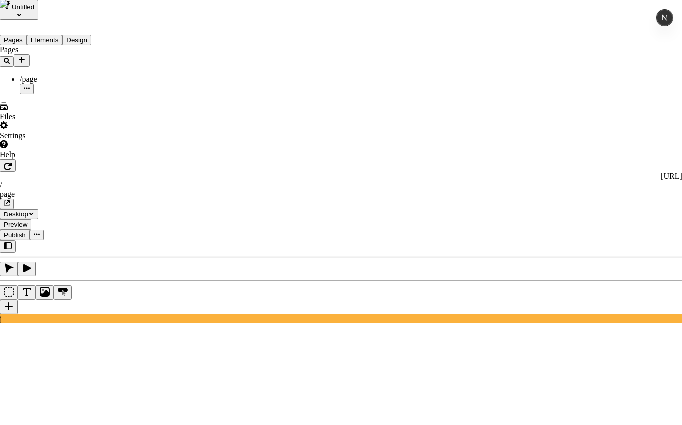
click at [497, 182] on span "Guest" at bounding box center [487, 178] width 18 height 8
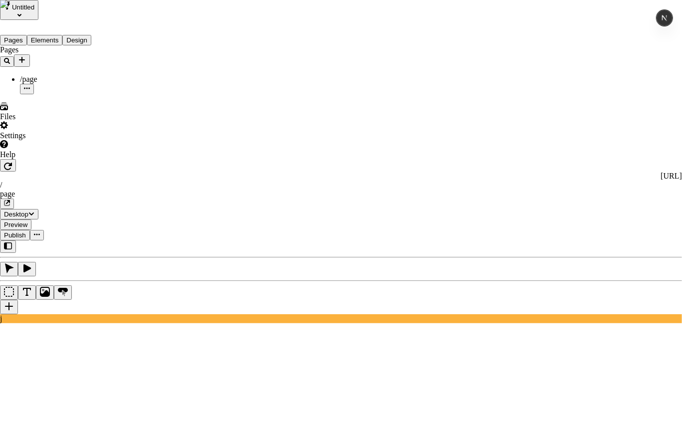
click at [500, 160] on span "Admin" at bounding box center [489, 156] width 22 height 8
click at [498, 188] on span "Editor" at bounding box center [488, 183] width 20 height 8
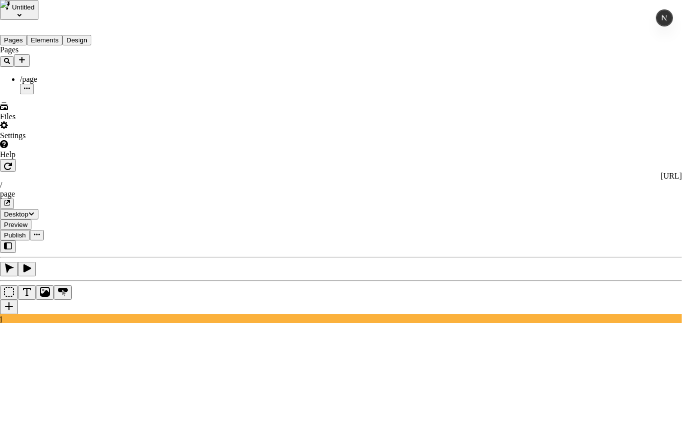
click at [498, 201] on span "Editor" at bounding box center [488, 197] width 20 height 8
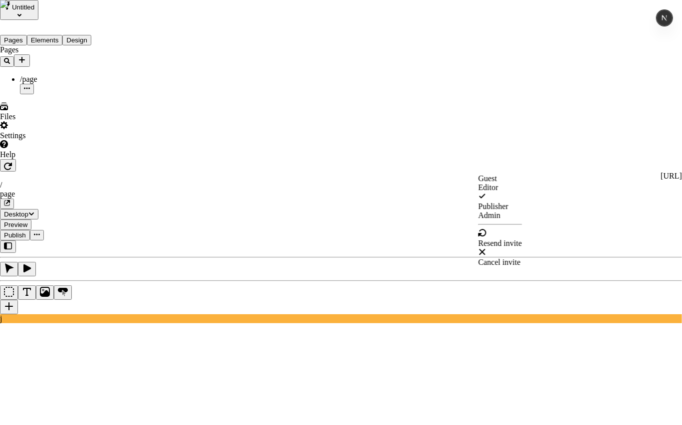
click at [497, 182] on span "Guest" at bounding box center [487, 178] width 18 height 8
drag, startPoint x: 454, startPoint y: 75, endPoint x: 463, endPoint y: 73, distance: 9.7
click at [466, 93] on span "Editor" at bounding box center [456, 89] width 20 height 8
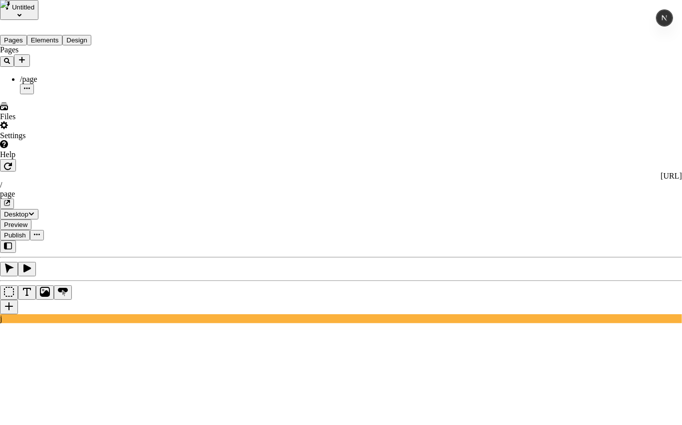
click at [522, 247] on span "Resend invite" at bounding box center [500, 243] width 44 height 8
